Goal: Transaction & Acquisition: Purchase product/service

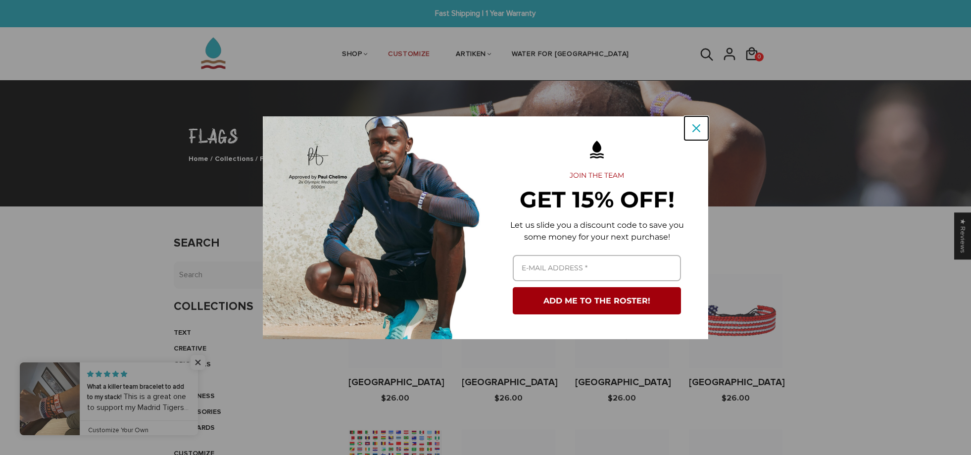
click at [699, 124] on icon "close icon" at bounding box center [696, 128] width 8 height 8
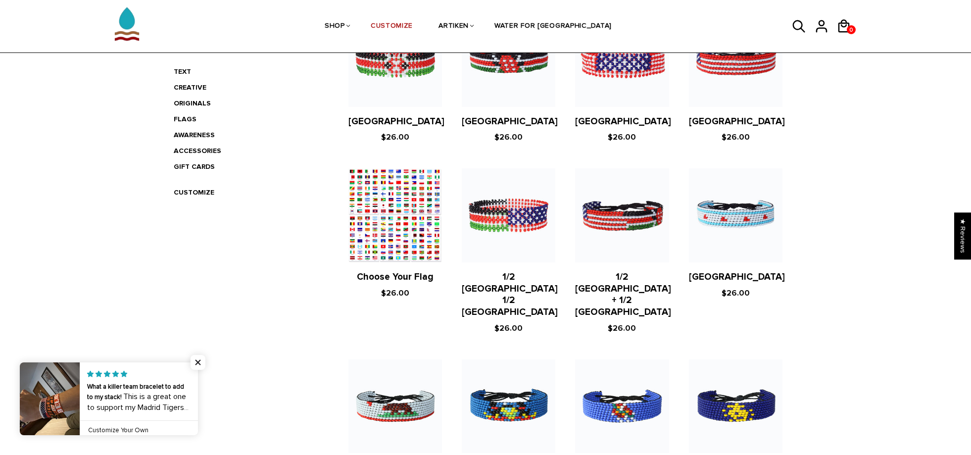
click at [388, 226] on figure at bounding box center [395, 215] width 94 height 94
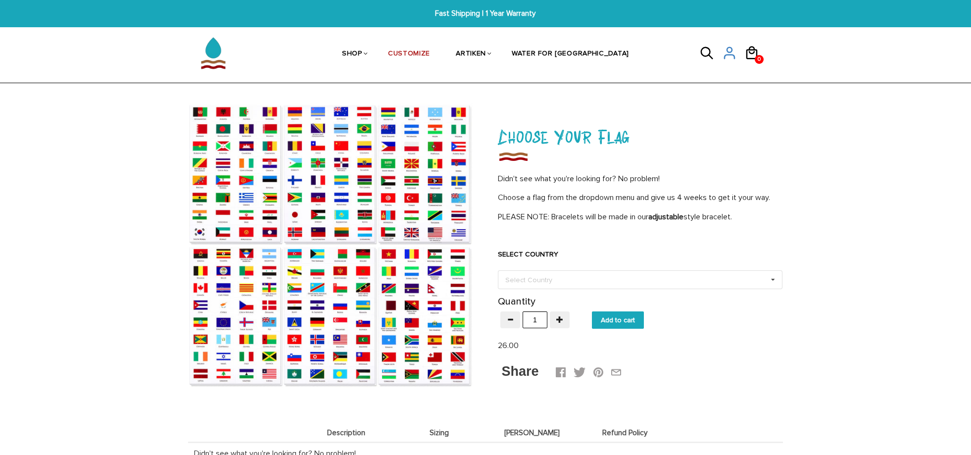
click at [552, 290] on form "SELECT COUNTRY Select Country Others Afghanistan Aland Islands Albania Algeria …" at bounding box center [640, 281] width 285 height 95
click at [555, 279] on div "Select Country" at bounding box center [535, 279] width 64 height 11
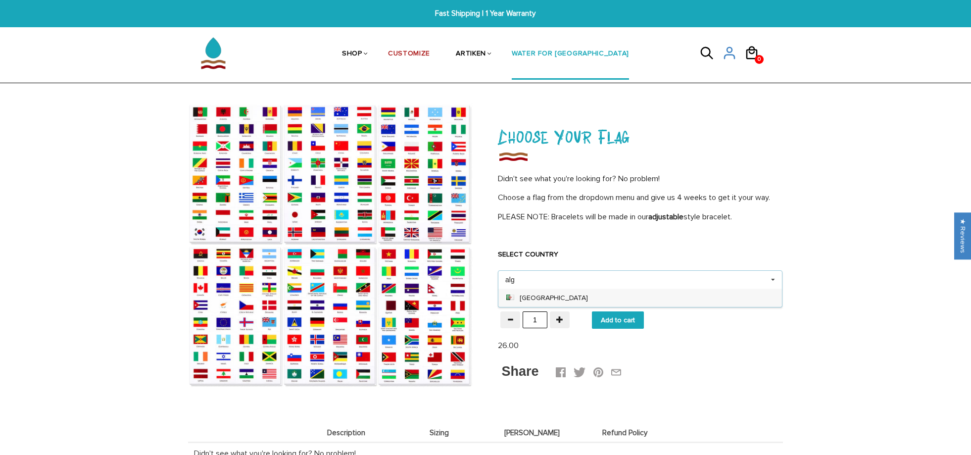
type input "alg"
